Goal: Task Accomplishment & Management: Manage account settings

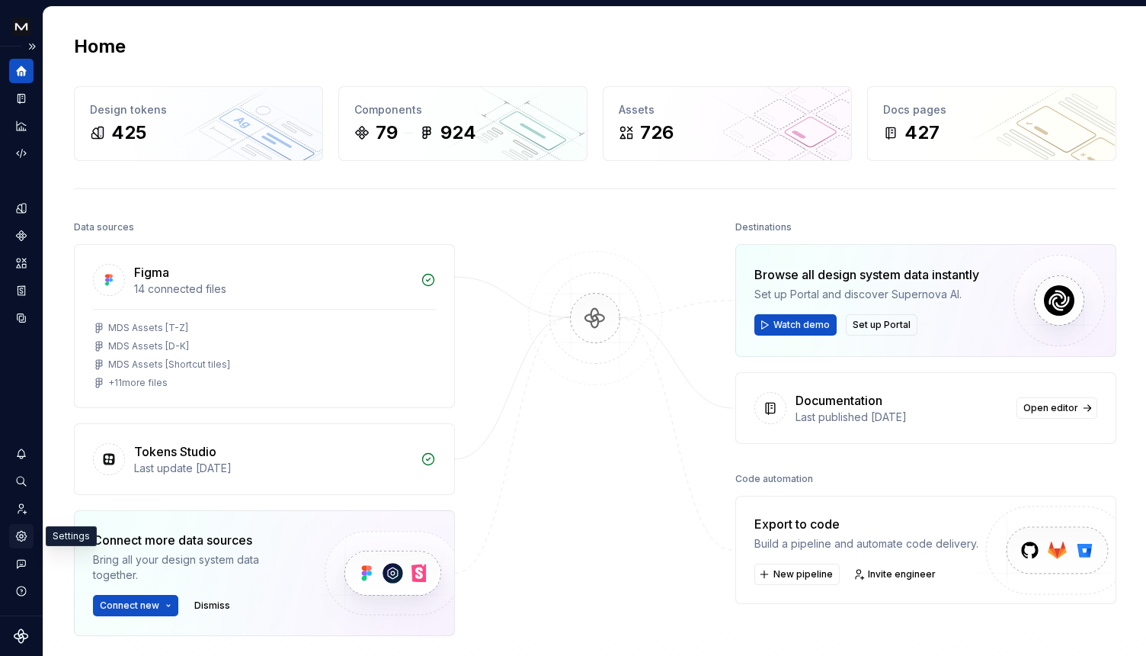
click at [23, 534] on icon "Settings" at bounding box center [21, 536] width 10 height 10
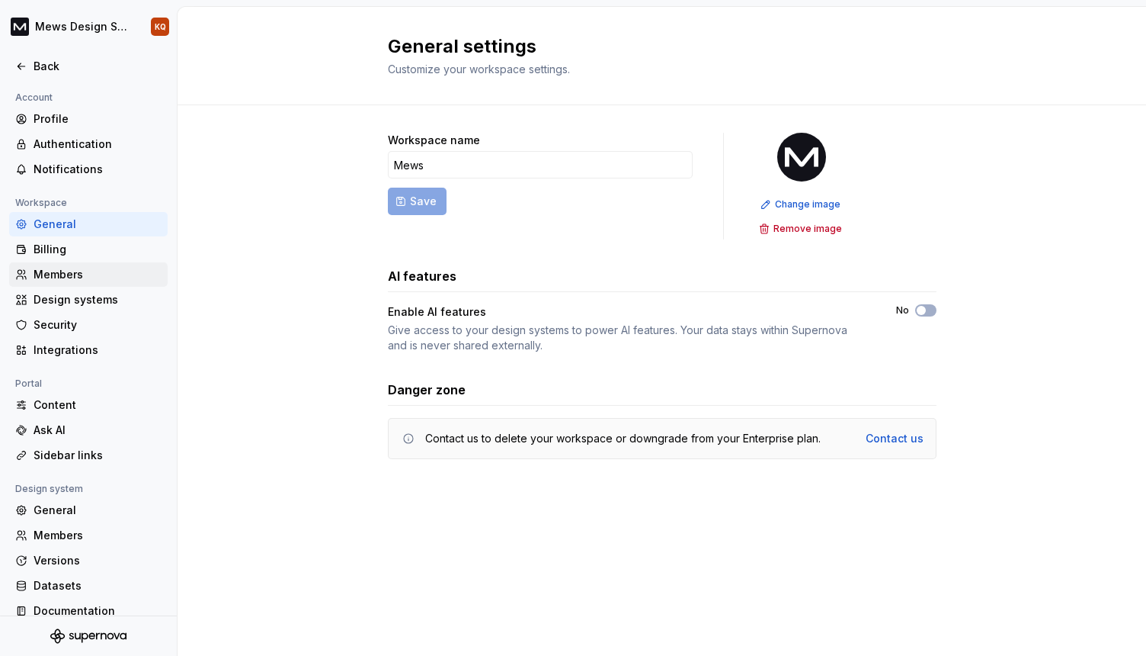
click at [60, 275] on div "Members" at bounding box center [98, 274] width 128 height 15
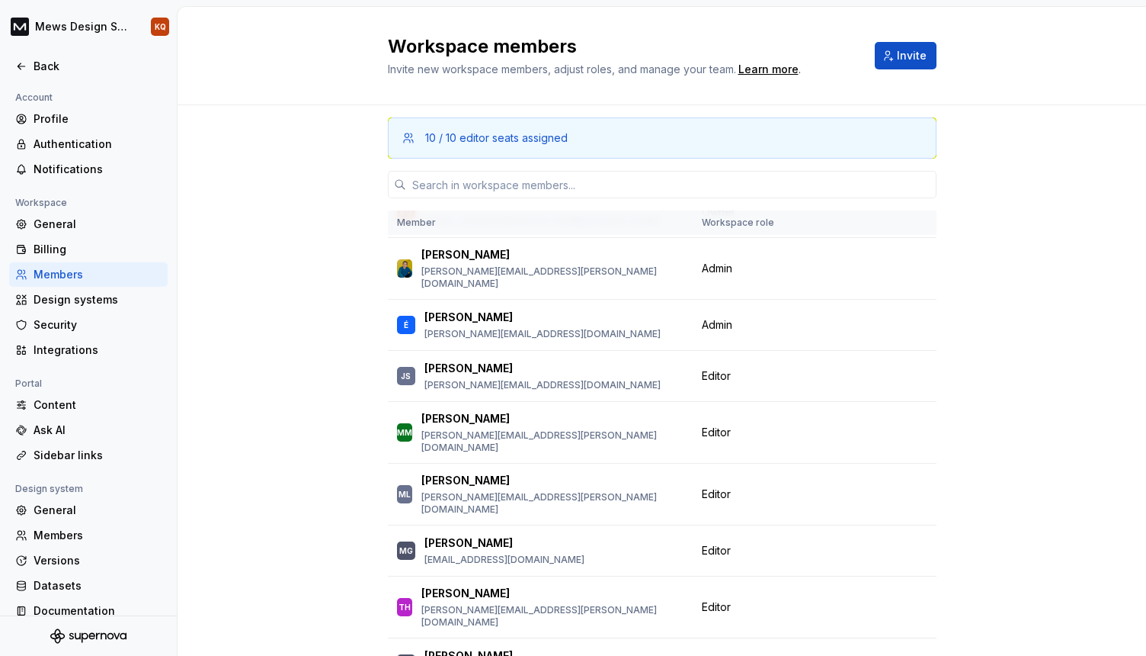
scroll to position [103, 0]
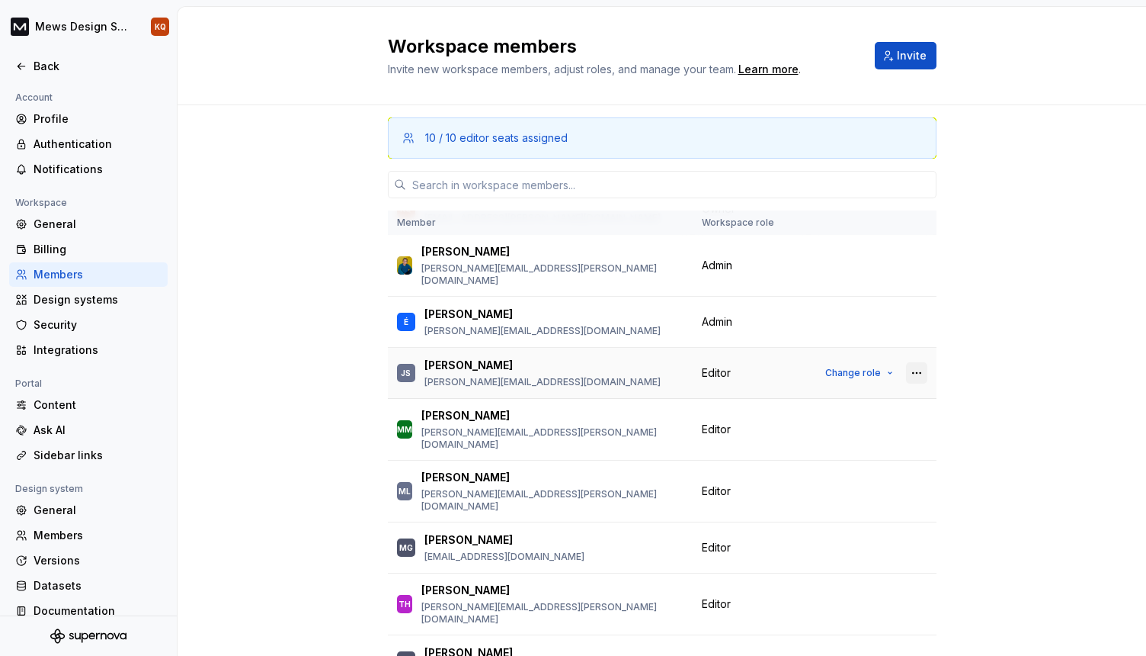
click at [906, 362] on button "button" at bounding box center [916, 372] width 21 height 21
click at [965, 319] on div "10 / 10 editor seats assigned Member Workspace role [PERSON_NAME] [PERSON_NAME]…" at bounding box center [662, 429] width 969 height 649
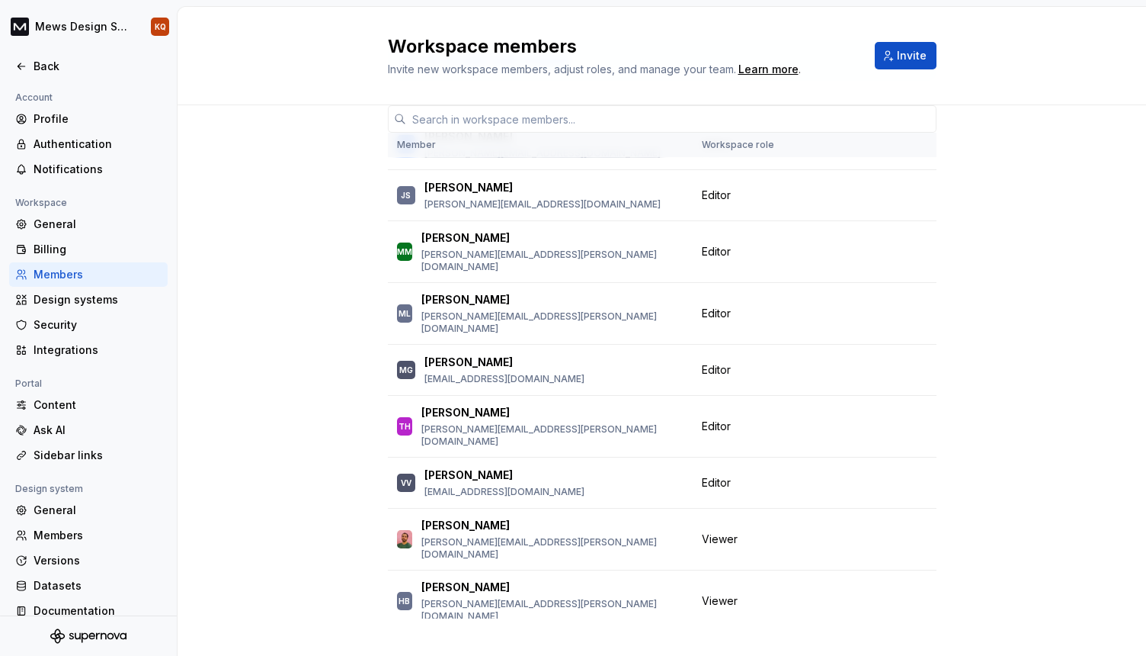
scroll to position [98, 0]
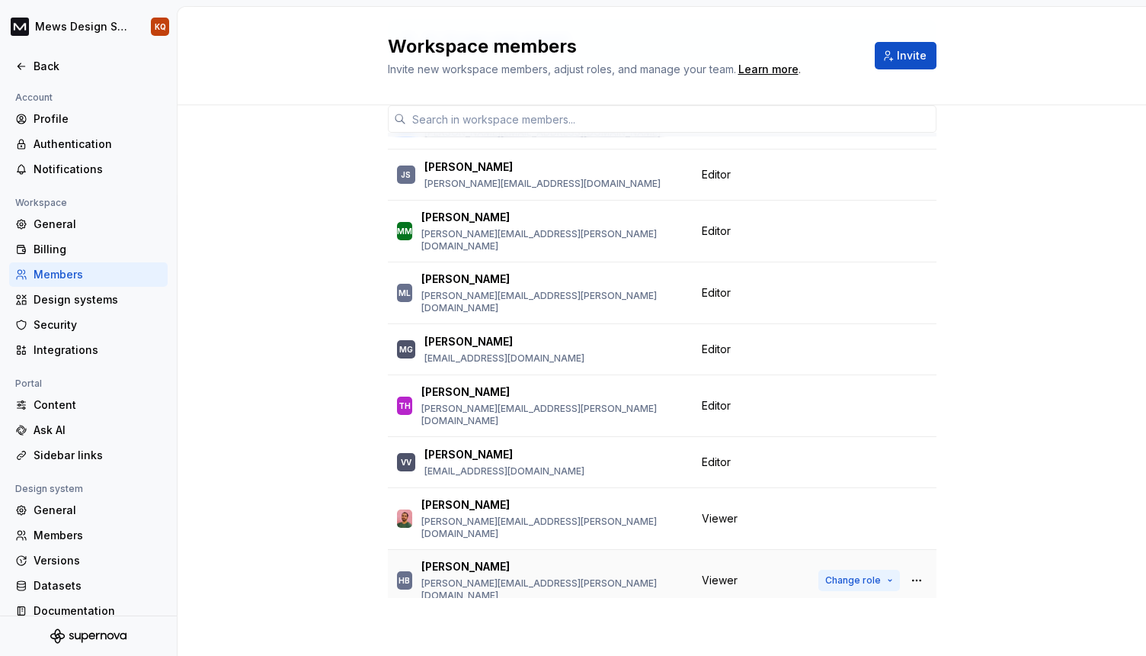
click at [833, 574] on span "Change role" at bounding box center [854, 580] width 56 height 12
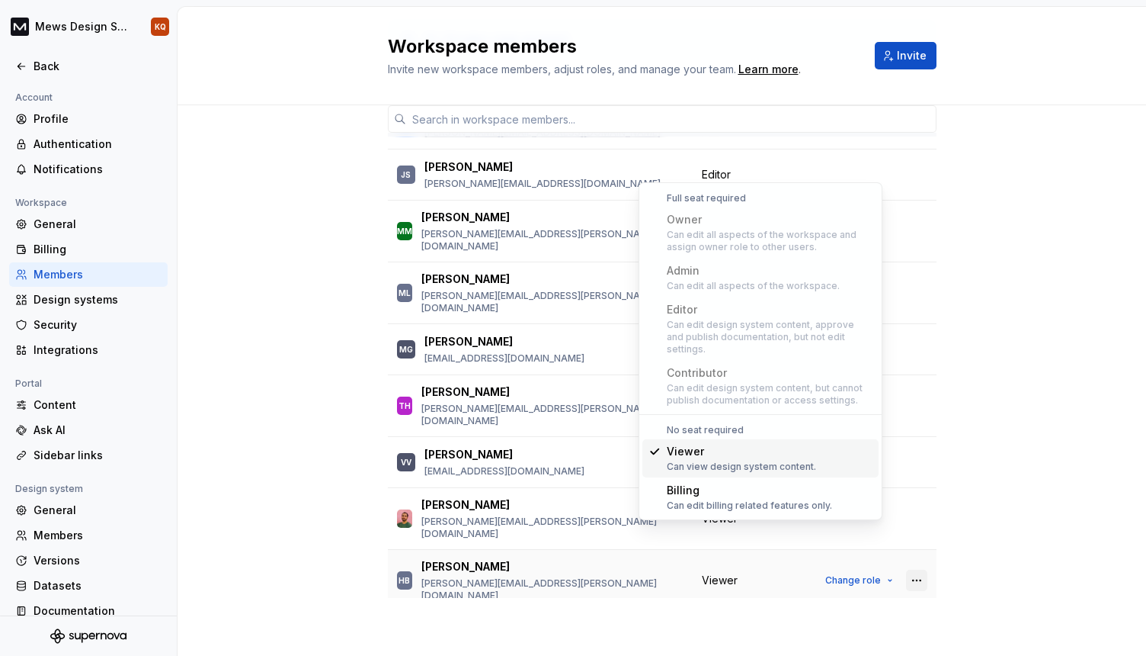
click at [906, 569] on button "button" at bounding box center [916, 579] width 21 height 21
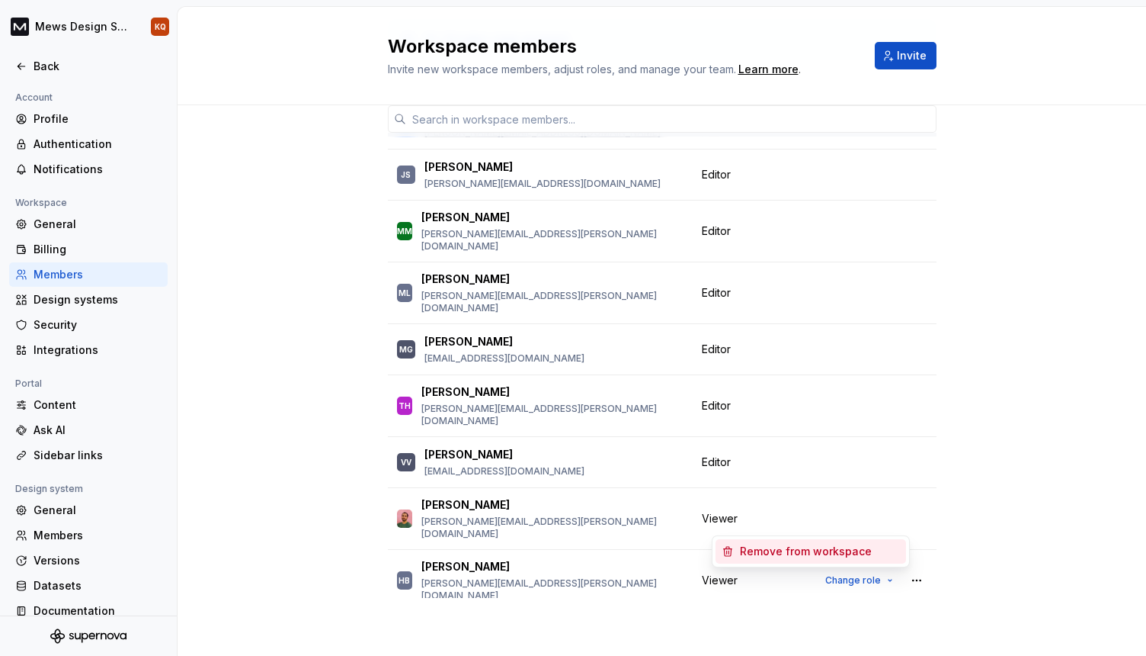
click at [864, 551] on div "Remove from workspace" at bounding box center [806, 550] width 132 height 15
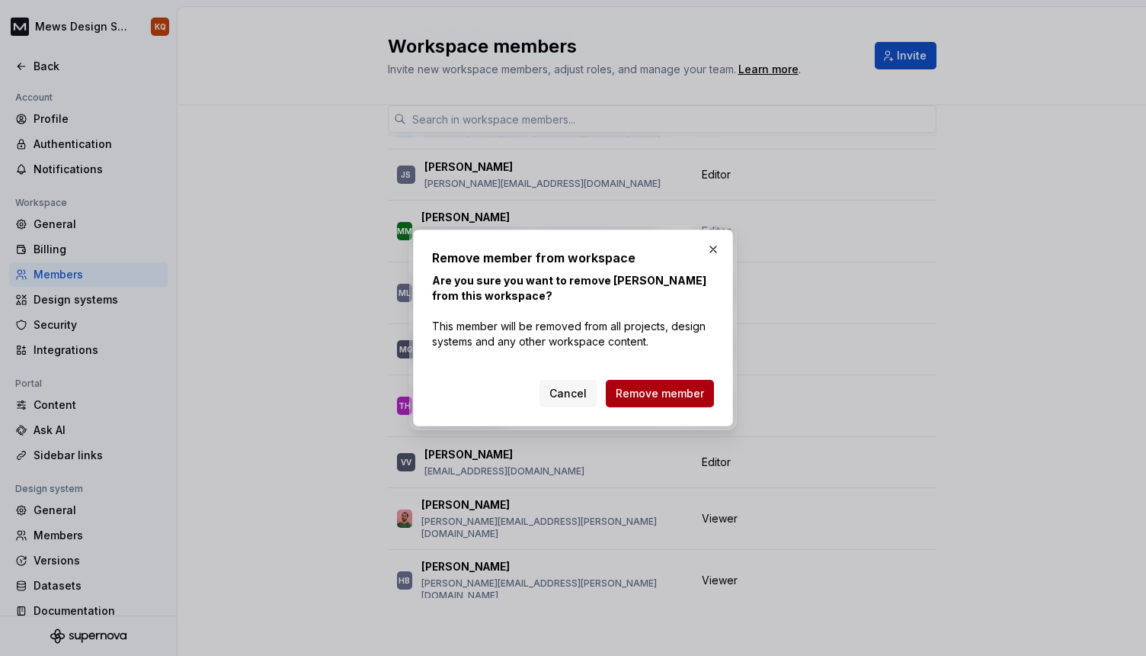
click at [662, 396] on span "Remove member" at bounding box center [660, 393] width 88 height 15
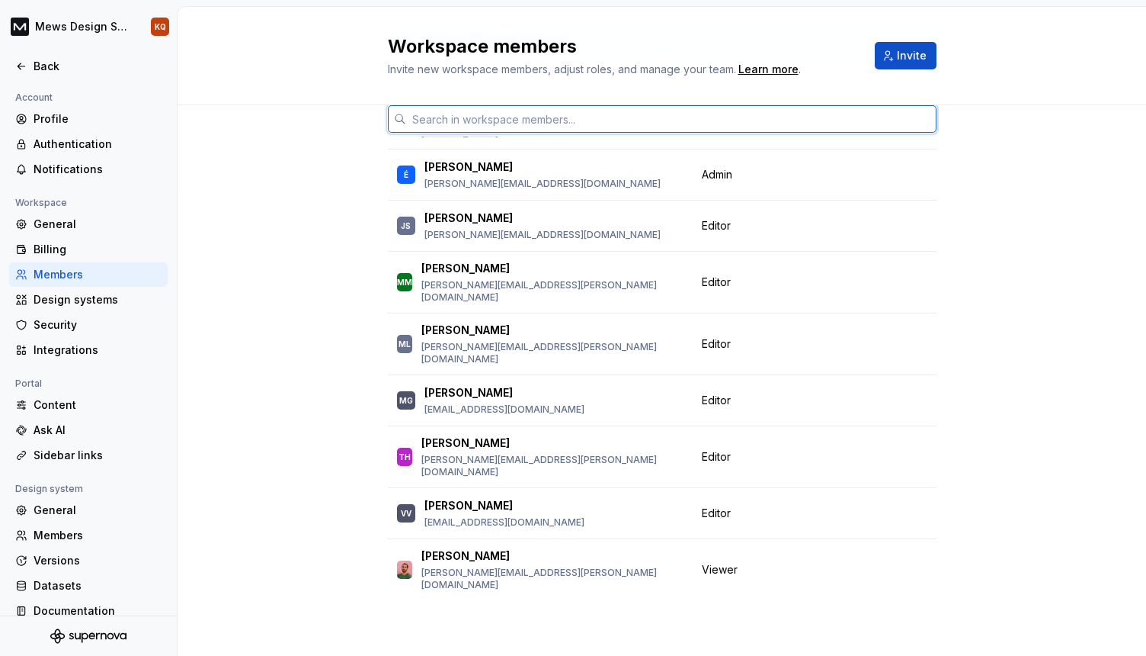
click at [503, 120] on input "text" at bounding box center [671, 118] width 531 height 27
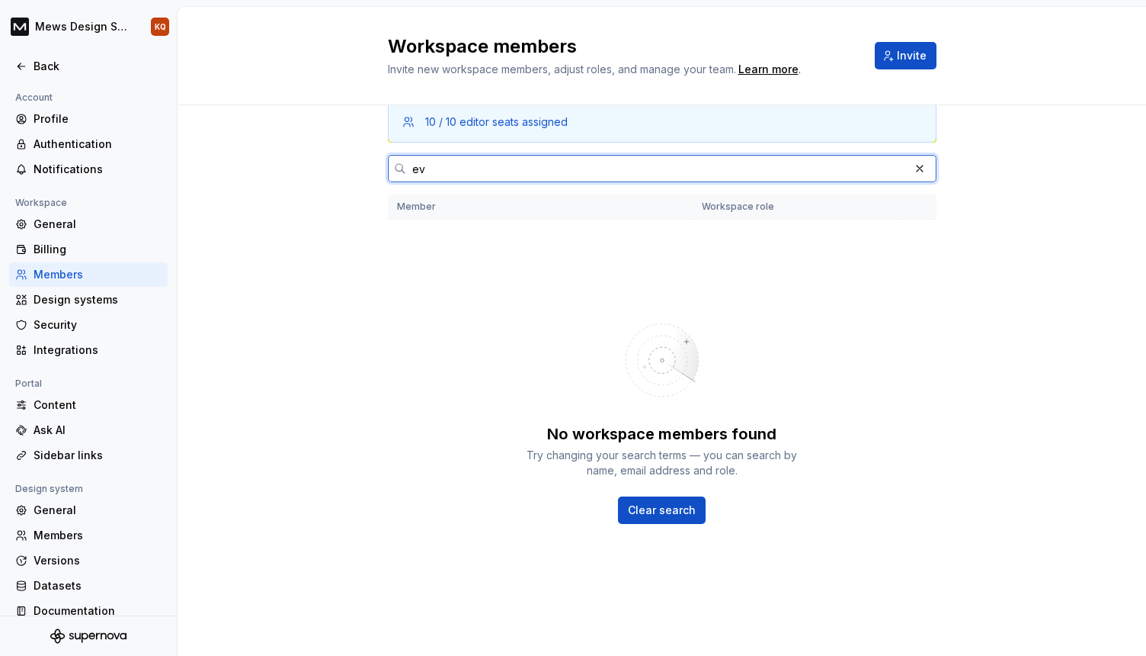
type input "e"
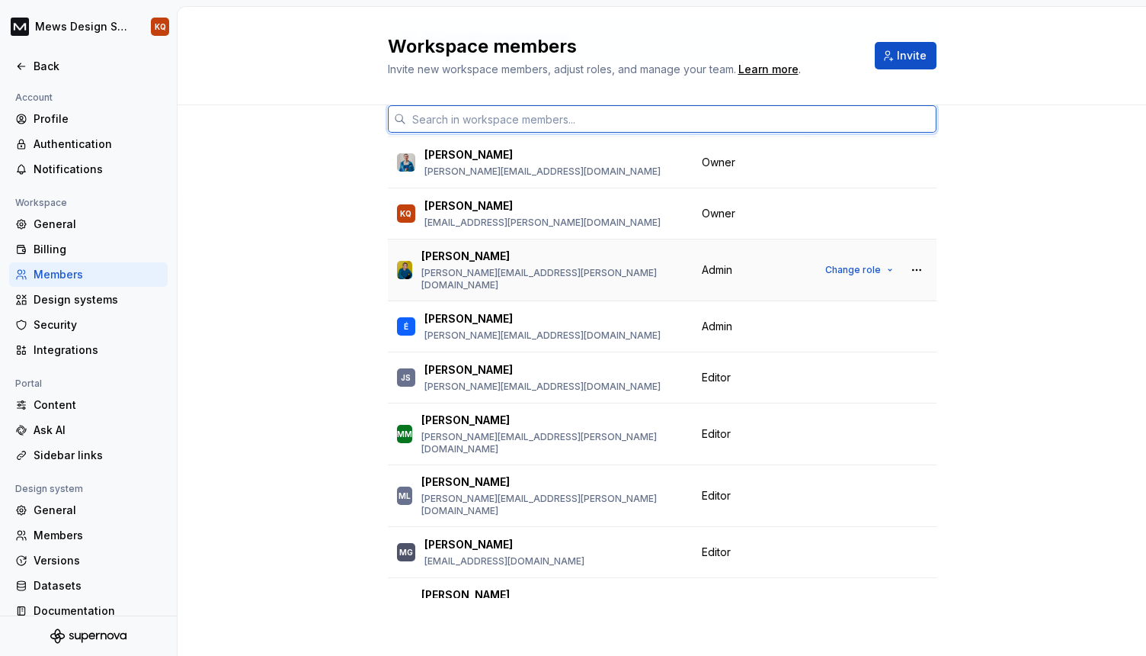
scroll to position [0, 0]
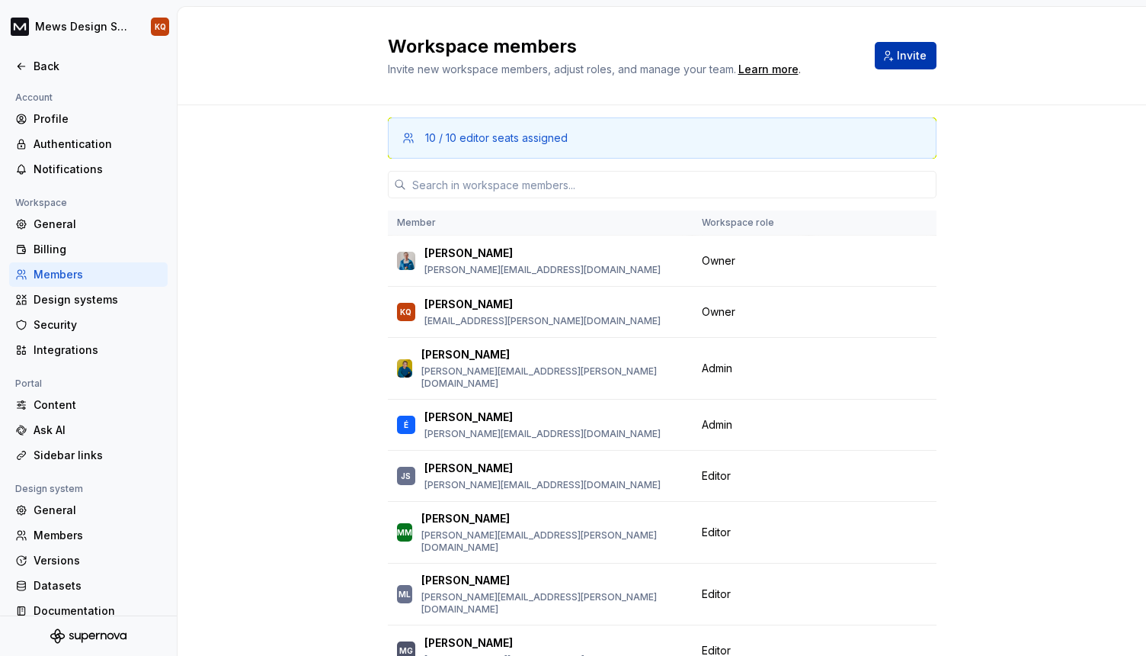
click at [908, 63] on span "Invite" at bounding box center [912, 55] width 30 height 15
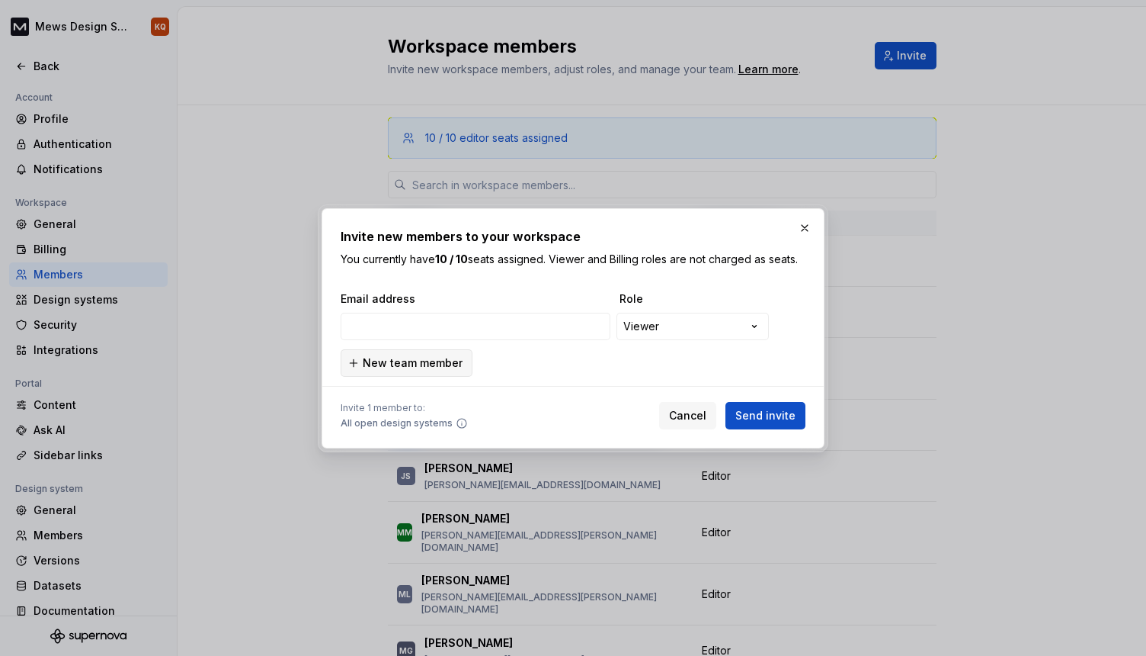
click at [435, 364] on span "New team member" at bounding box center [413, 362] width 100 height 15
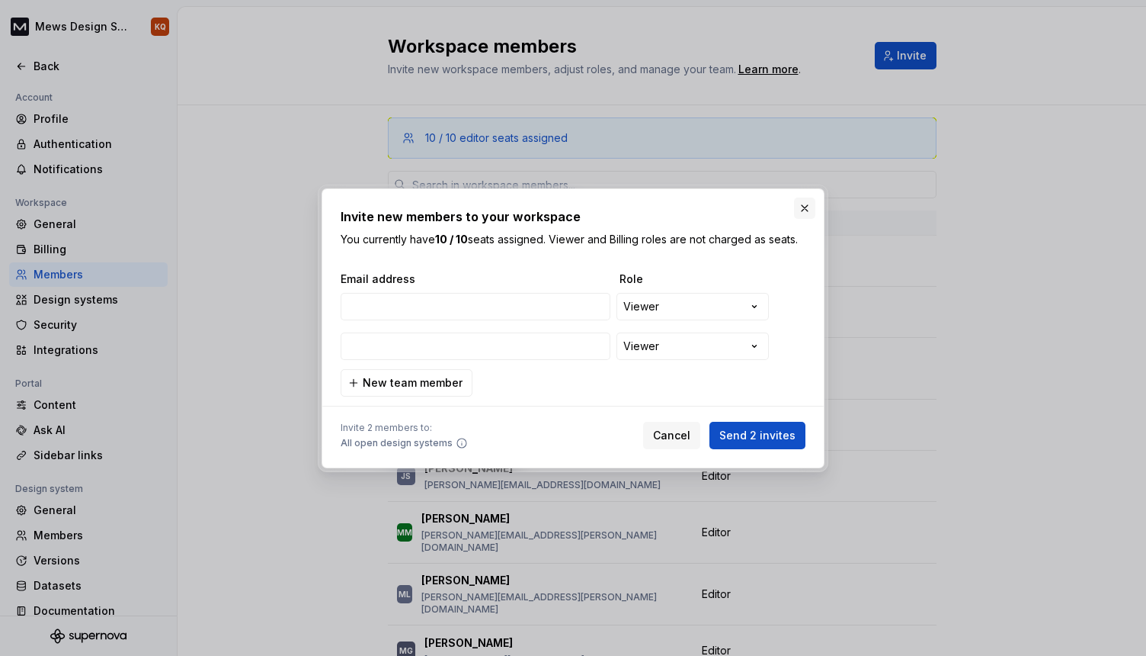
click at [807, 208] on button "button" at bounding box center [804, 207] width 21 height 21
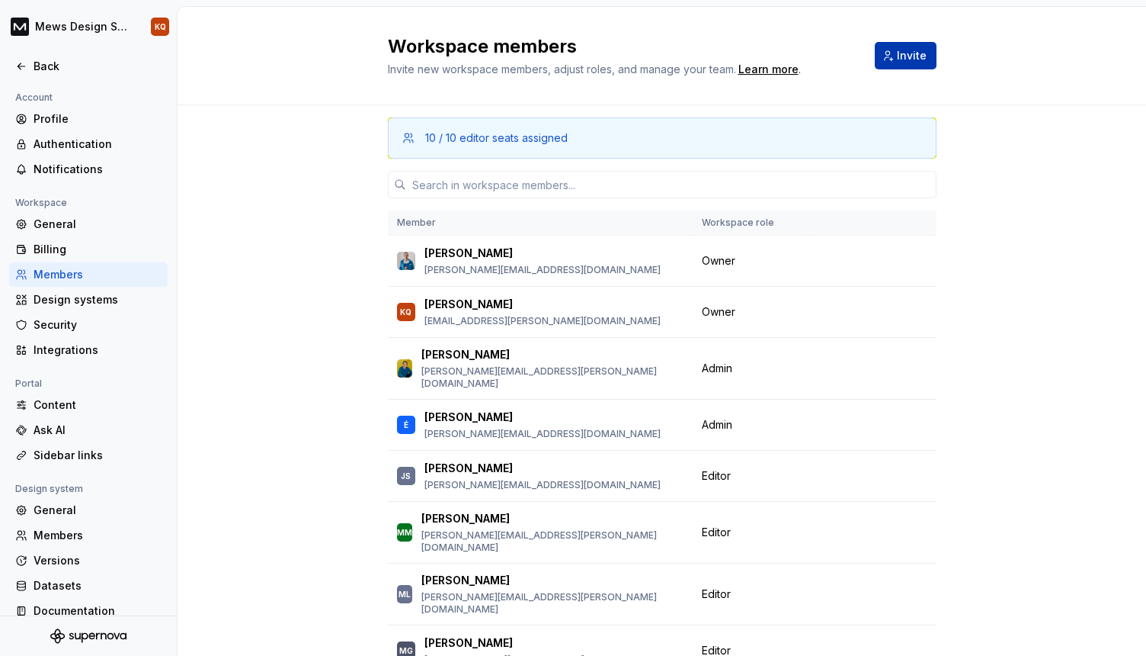
click at [890, 61] on button "Invite" at bounding box center [906, 55] width 62 height 27
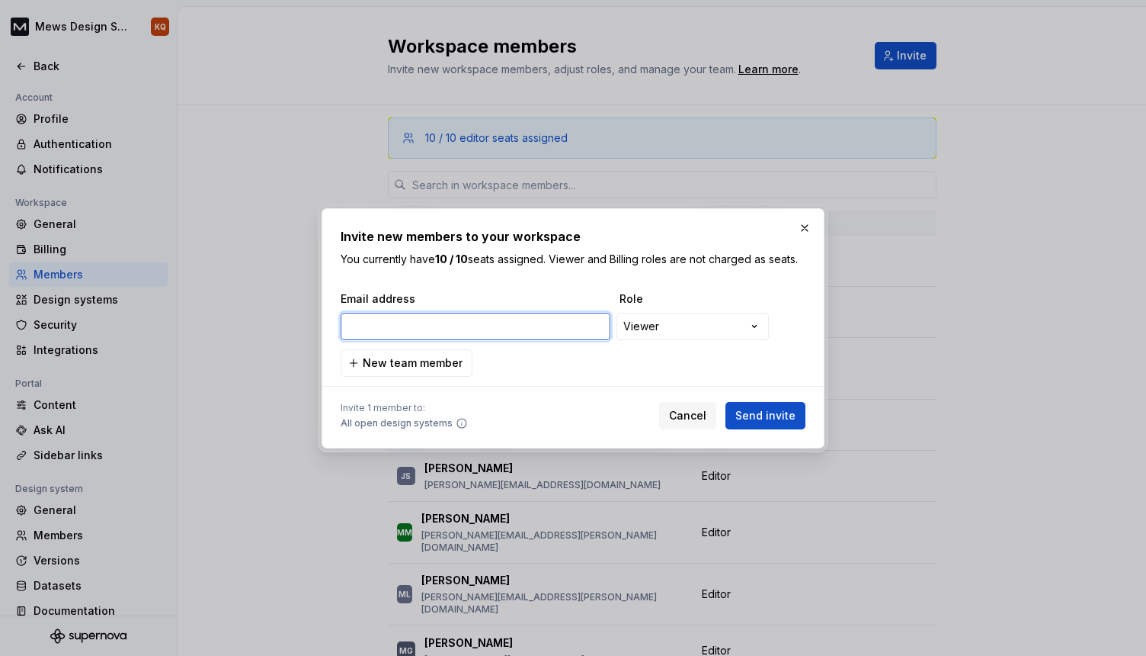
paste input "[PERSON_NAME][EMAIL_ADDRESS][DOMAIN_NAME]"
type input "[PERSON_NAME][EMAIL_ADDRESS][DOMAIN_NAME]"
click at [650, 329] on div "**********" at bounding box center [573, 328] width 1146 height 656
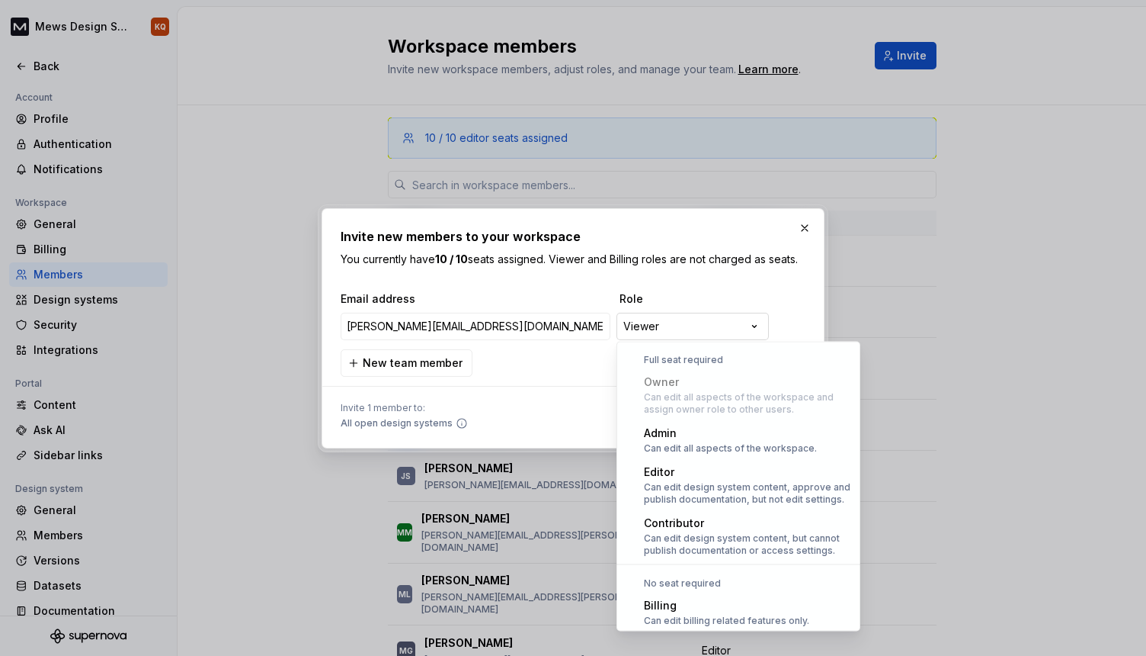
scroll to position [42, 0]
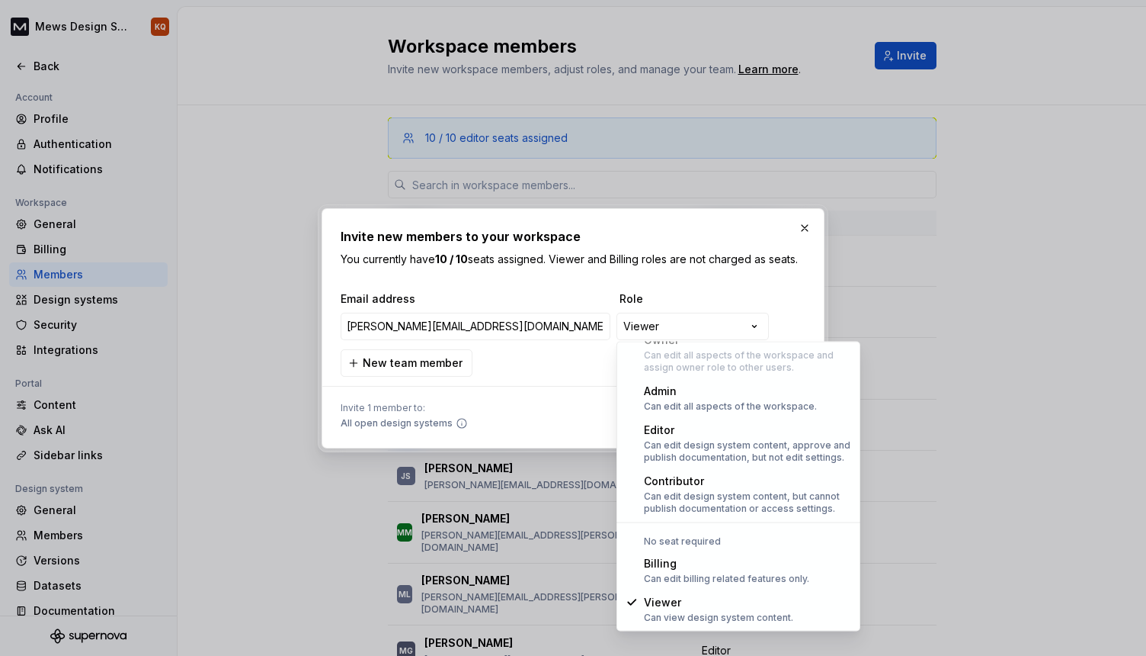
select select "*******"
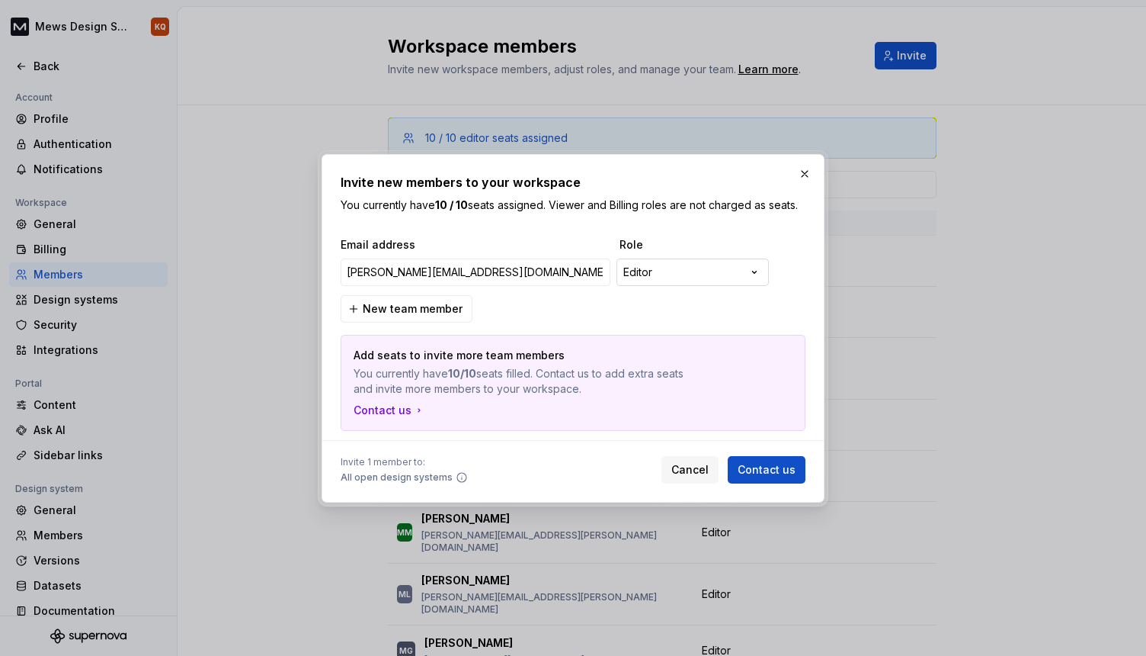
click at [738, 277] on div "**********" at bounding box center [573, 328] width 1146 height 656
click at [798, 216] on div "**********" at bounding box center [573, 328] width 1146 height 656
click at [806, 168] on button "button" at bounding box center [804, 173] width 21 height 21
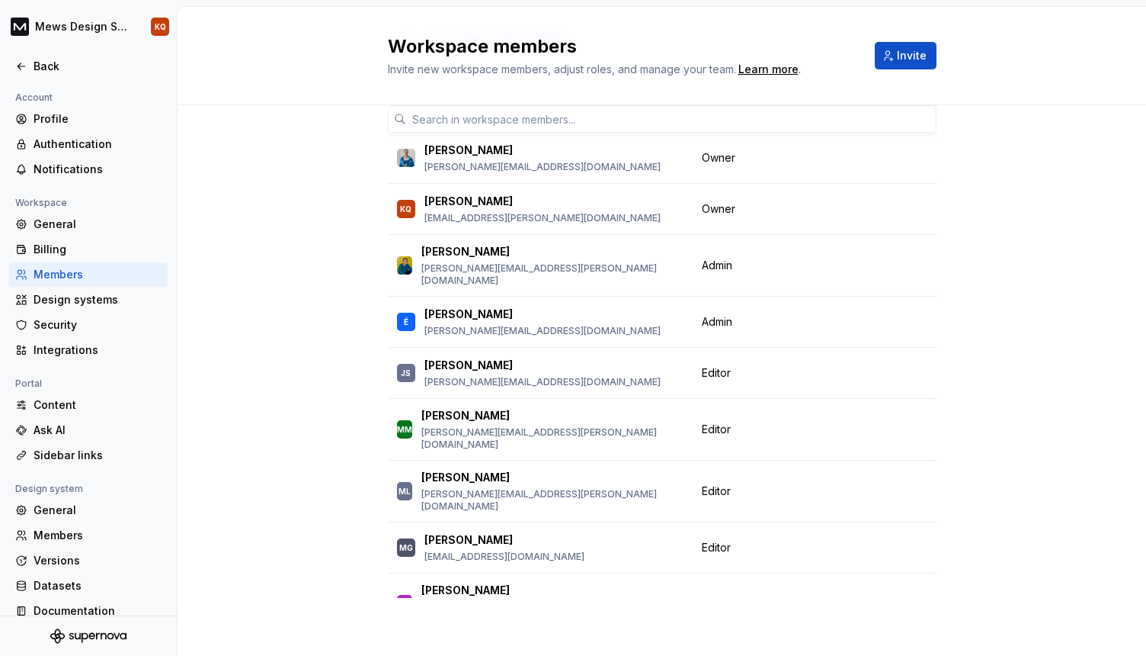
scroll to position [2, 0]
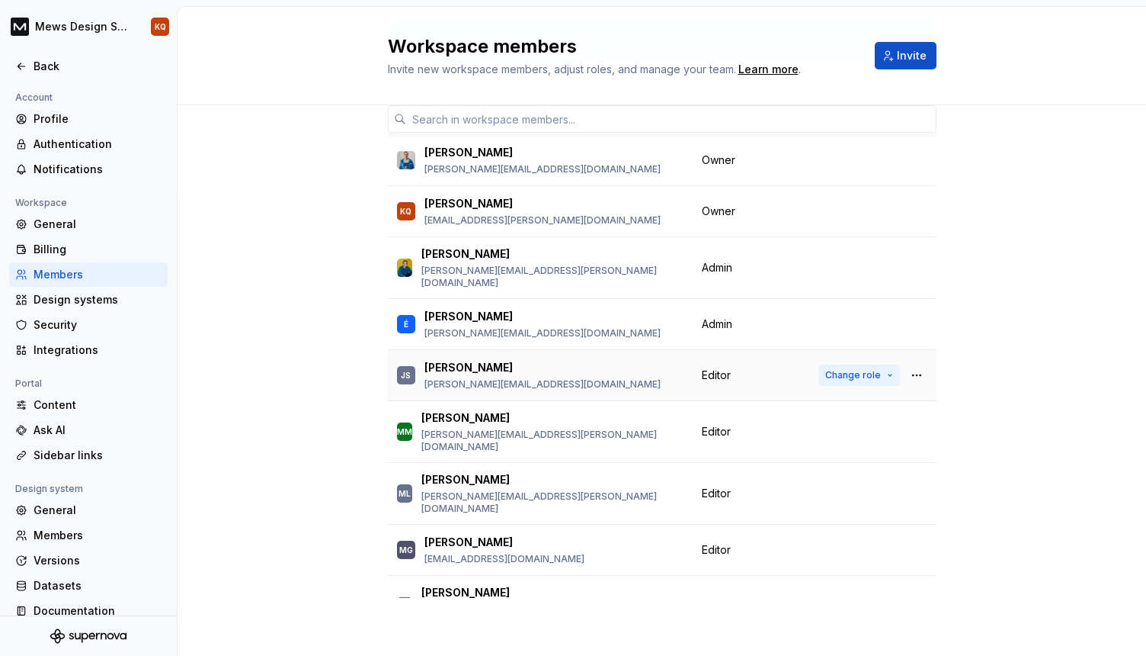
click at [826, 369] on span "Change role" at bounding box center [854, 375] width 56 height 12
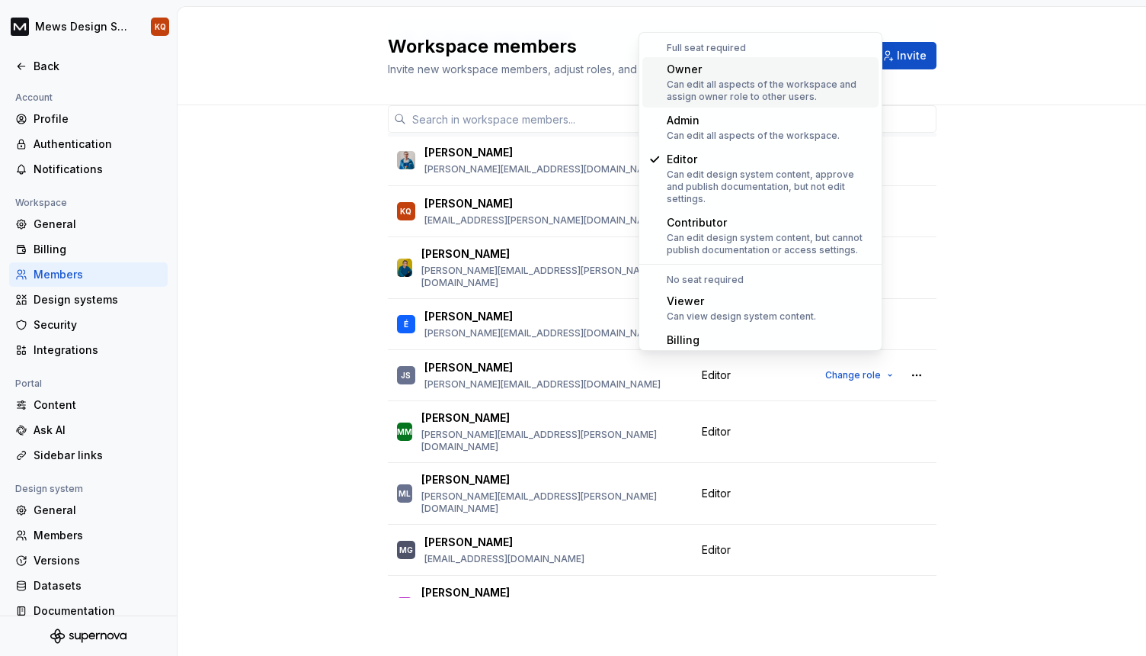
click at [1023, 351] on div "10 / 10 editor seats assigned Member Workspace role Jakub Šalmík jakub.salmik@m…" at bounding box center [662, 331] width 969 height 649
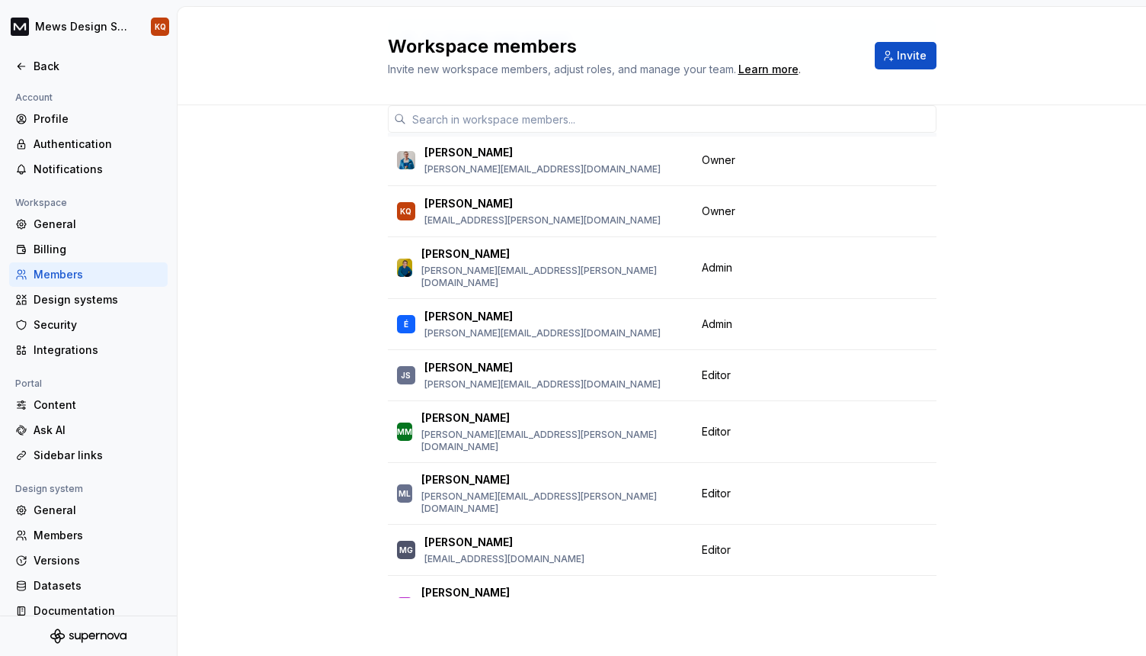
scroll to position [0, 0]
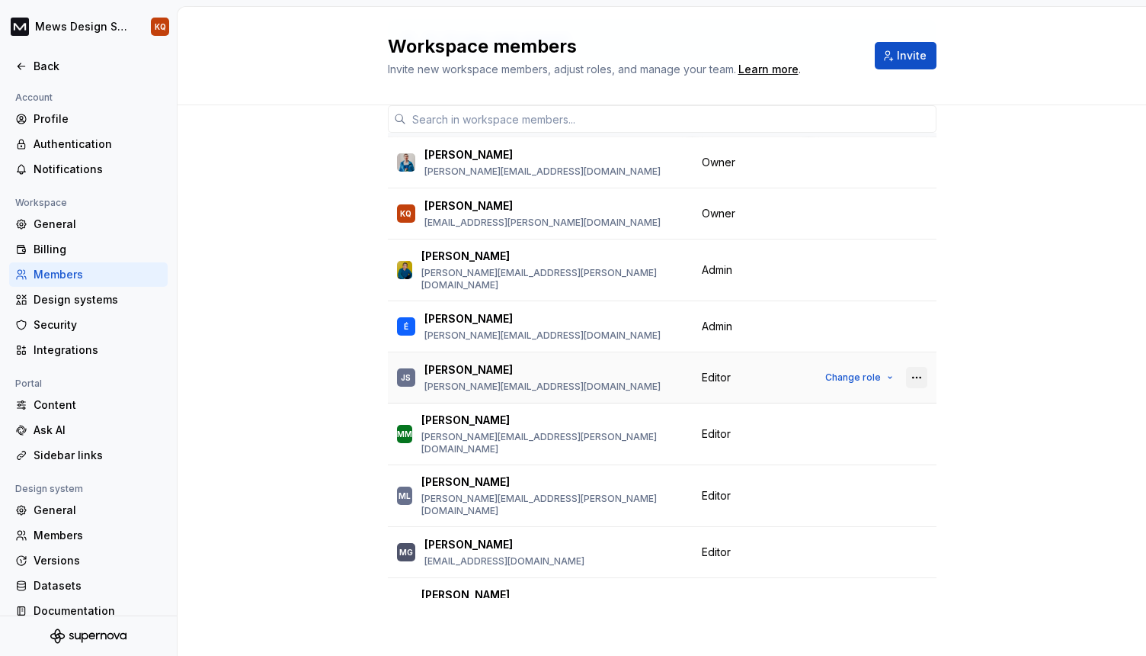
click at [906, 367] on button "button" at bounding box center [916, 377] width 21 height 21
click at [865, 396] on div "Remove from workspace" at bounding box center [806, 396] width 132 height 15
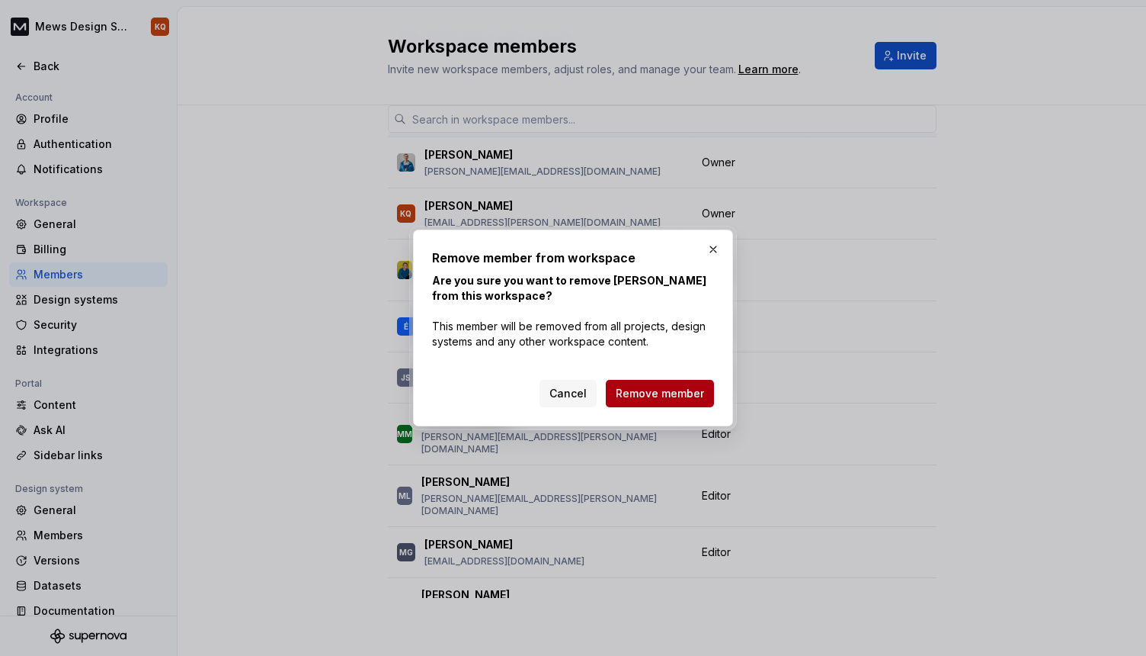
click at [674, 396] on span "Remove member" at bounding box center [660, 393] width 88 height 15
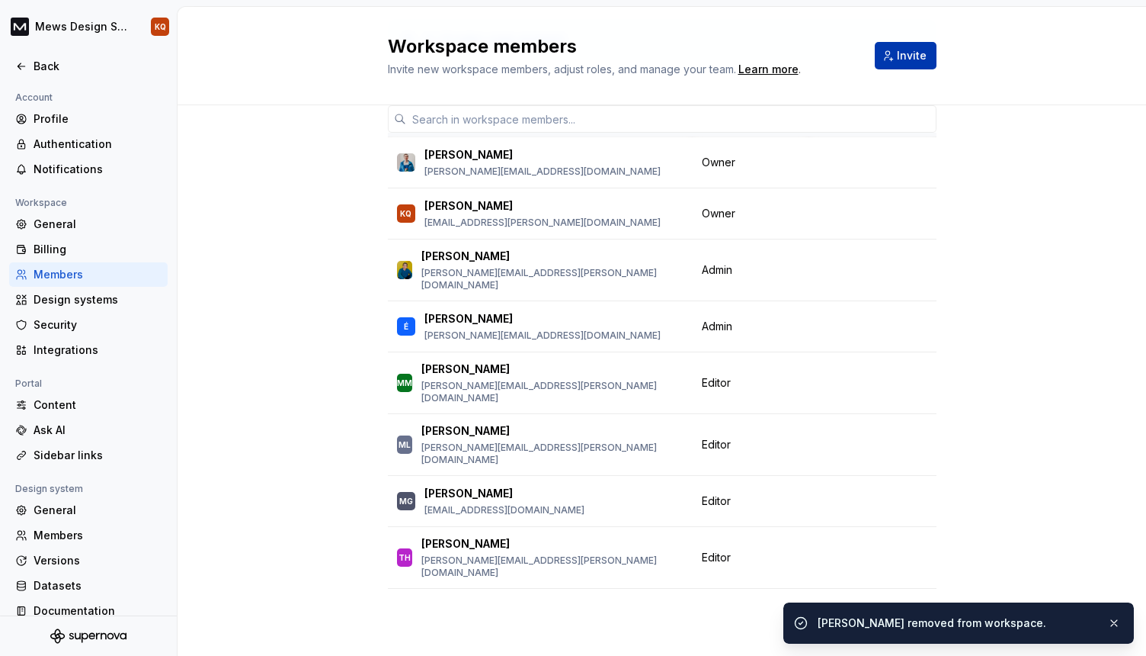
click at [899, 60] on span "Invite" at bounding box center [912, 55] width 30 height 15
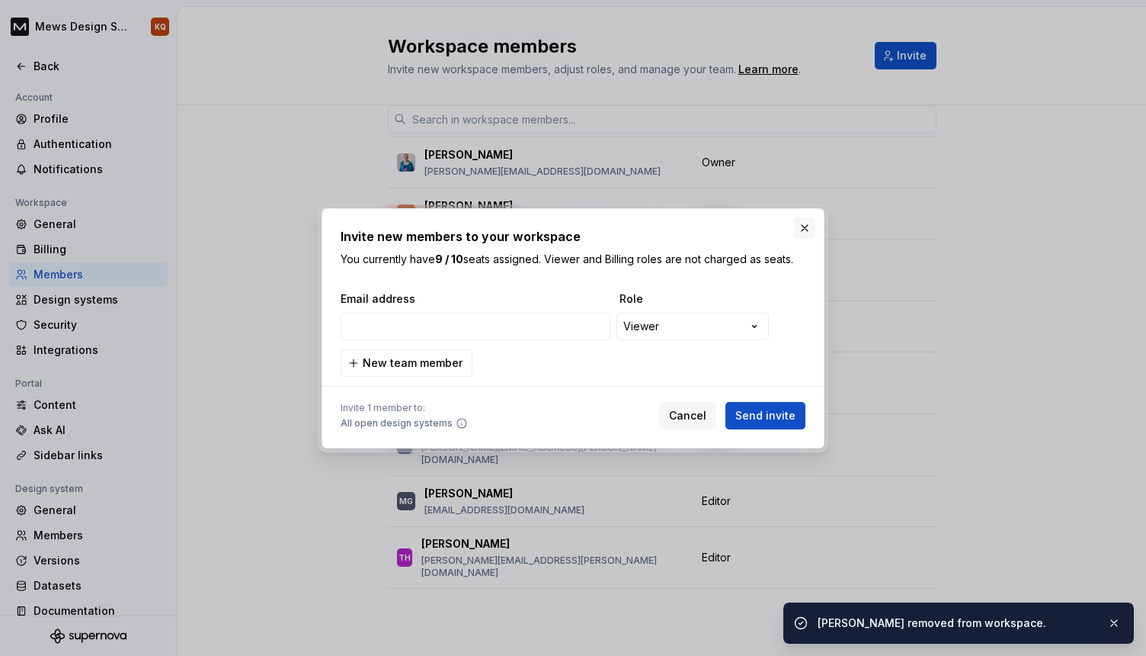
click at [806, 223] on button "button" at bounding box center [804, 227] width 21 height 21
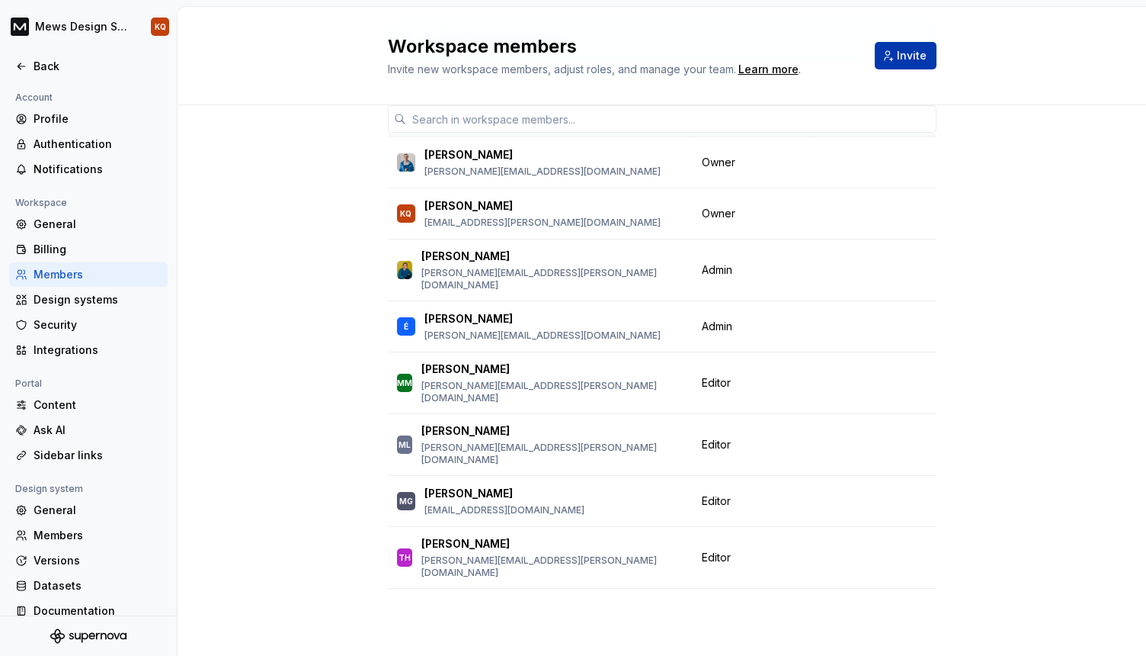
click at [906, 53] on span "Invite" at bounding box center [912, 55] width 30 height 15
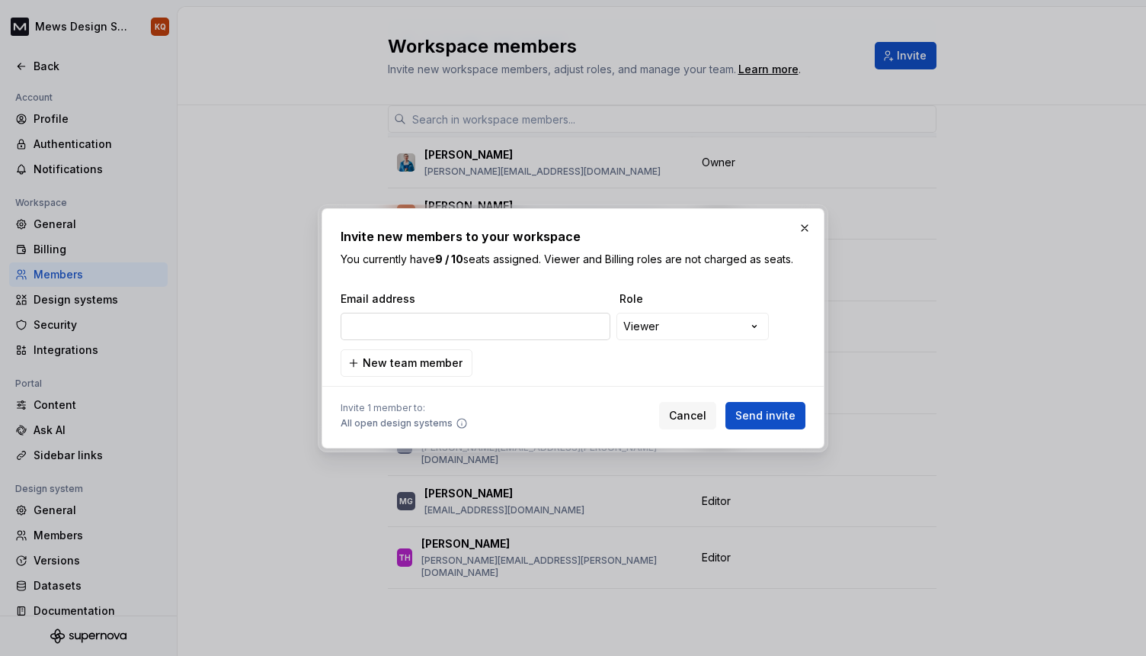
type input "[PERSON_NAME][EMAIL_ADDRESS][DOMAIN_NAME]"
click at [674, 319] on div "**********" at bounding box center [573, 328] width 1146 height 656
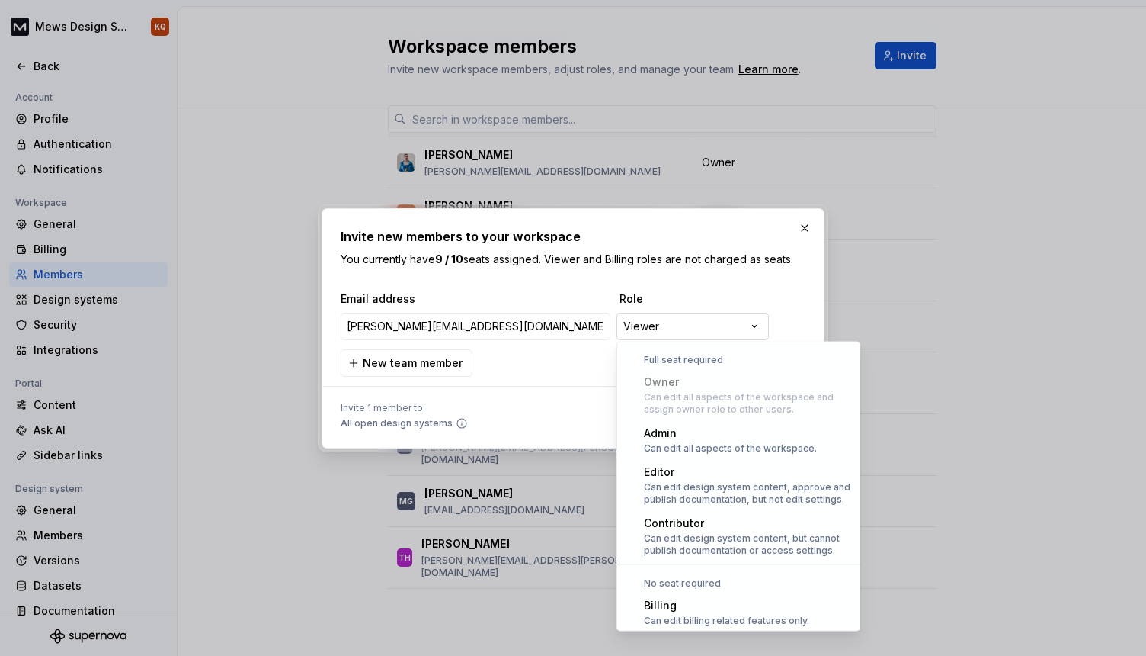
scroll to position [42, 0]
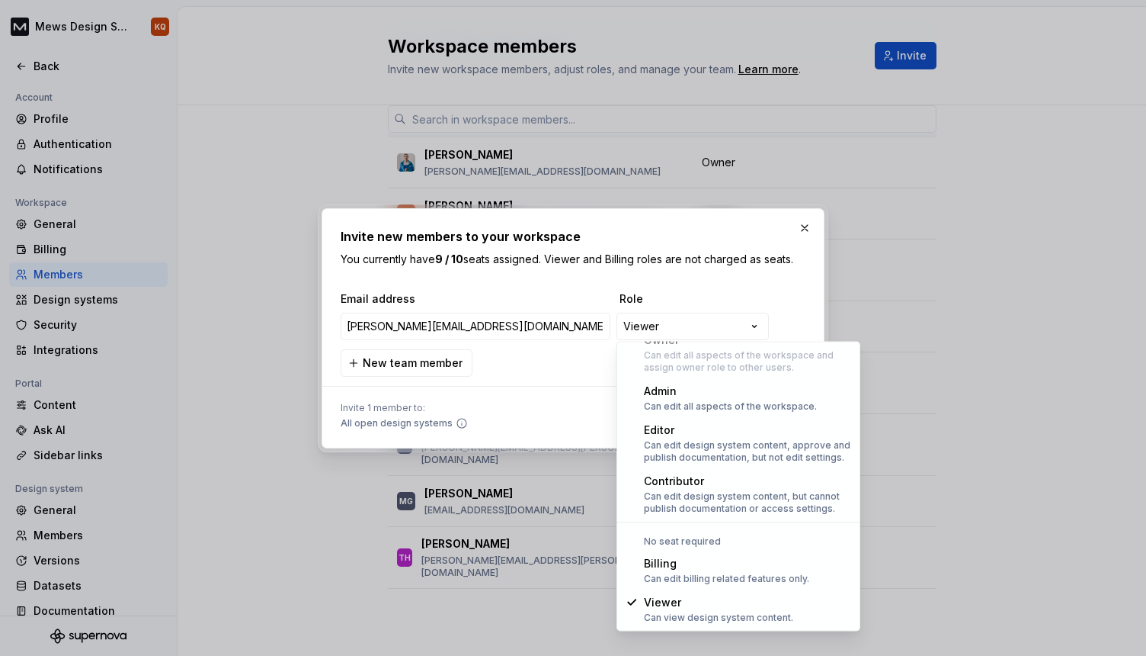
select select "*******"
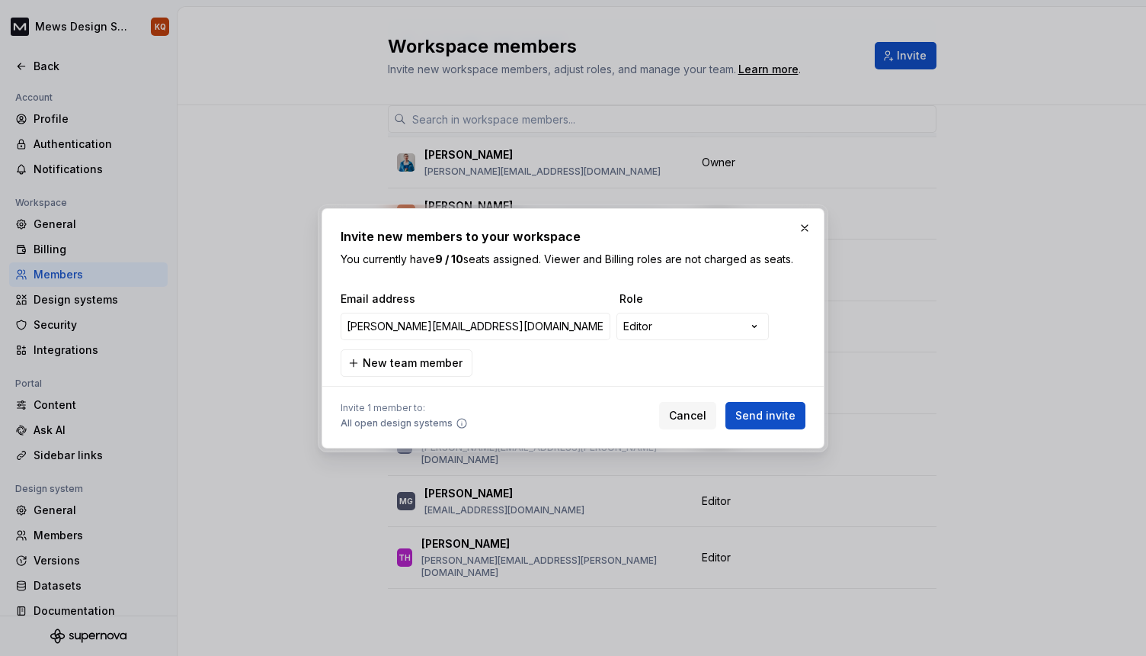
click at [748, 365] on div "**********" at bounding box center [573, 333] width 465 height 85
click at [756, 420] on span "Send invite" at bounding box center [766, 415] width 60 height 15
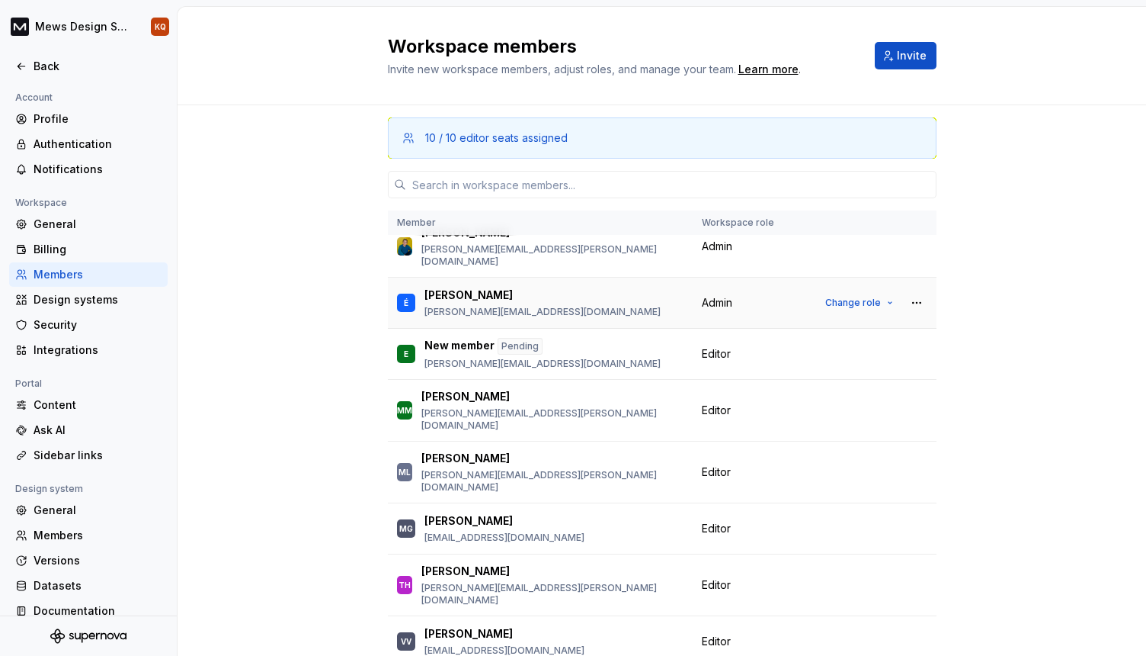
scroll to position [152, 0]
